Goal: Transaction & Acquisition: Purchase product/service

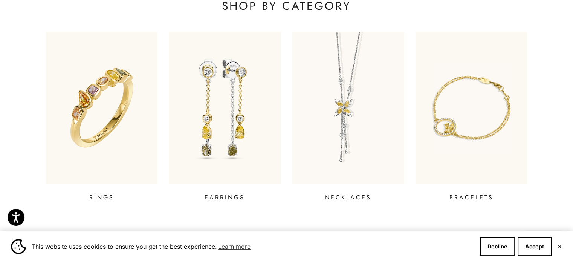
scroll to position [302, 0]
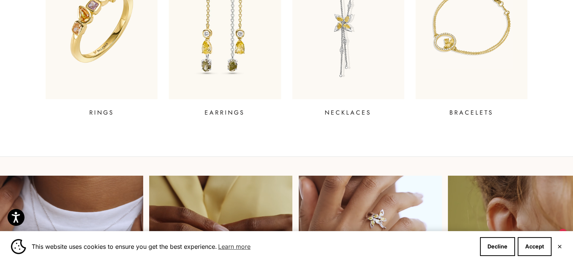
scroll to position [0, 0]
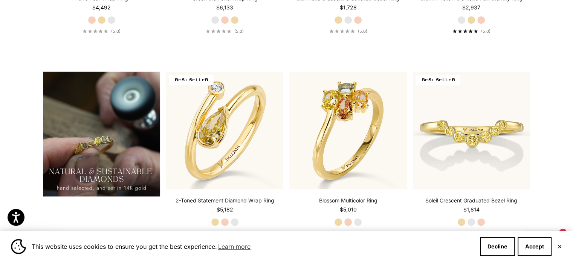
click at [572, 122] on html "Press Alt+1 for screen-reader mode, Alt+0 to cancel Accessibility Screen-Reader…" at bounding box center [286, 207] width 573 height 1520
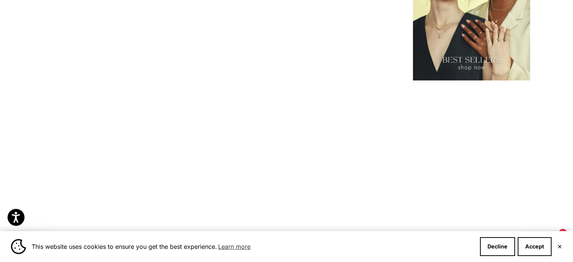
scroll to position [1082, 0]
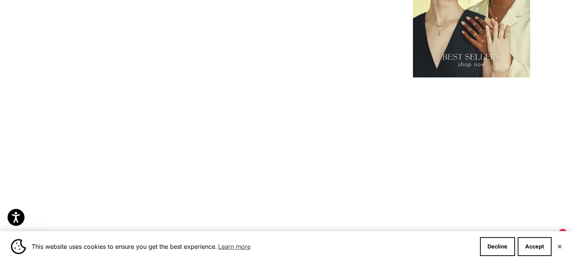
click at [464, 57] on img at bounding box center [471, 15] width 117 height 125
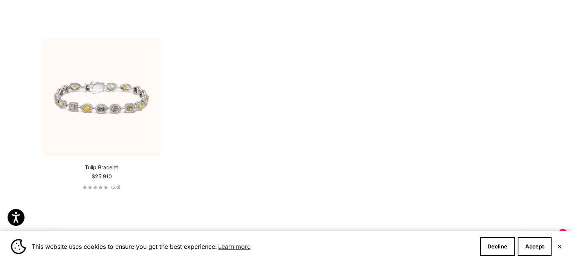
scroll to position [587, 0]
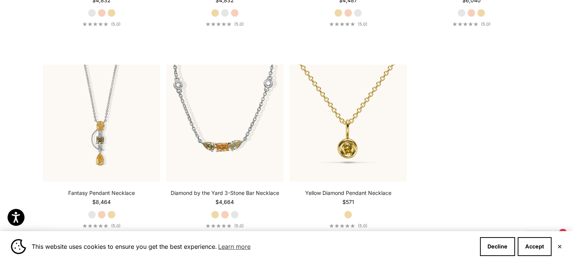
scroll to position [969, 0]
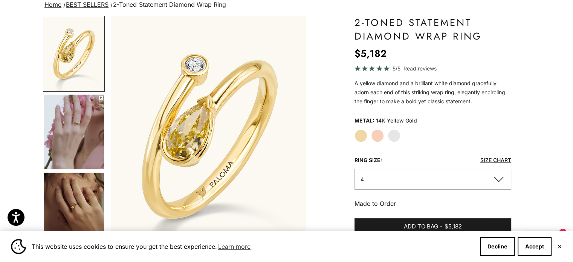
scroll to position [77, 0]
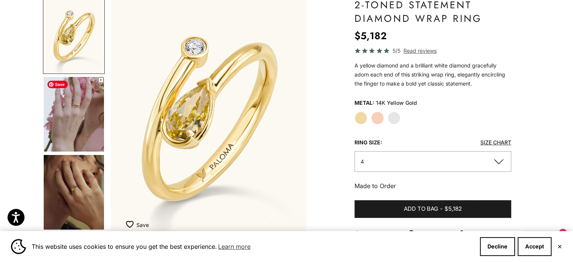
click at [89, 116] on img "Go to item 4" at bounding box center [74, 114] width 60 height 75
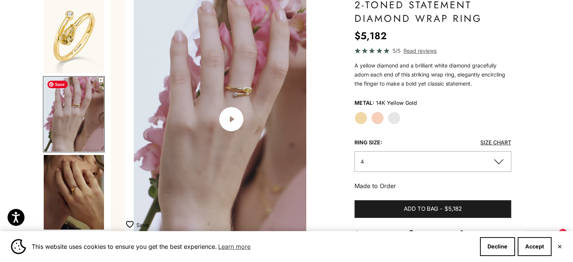
scroll to position [0, 204]
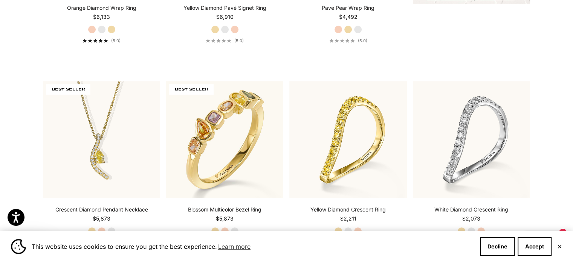
scroll to position [399, 0]
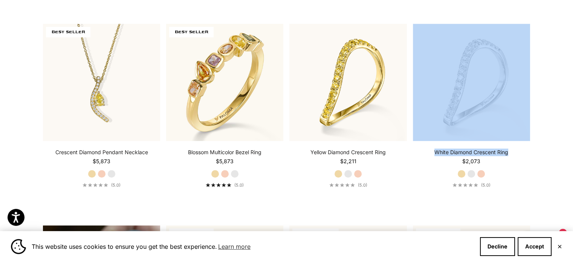
drag, startPoint x: 572, startPoint y: 107, endPoint x: 578, endPoint y: 155, distance: 48.1
